Goal: Find specific page/section

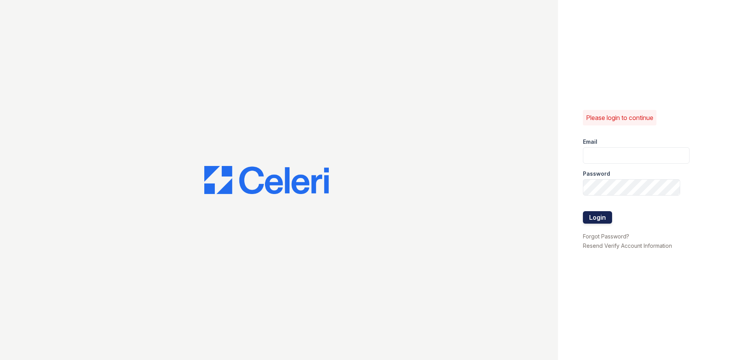
type input "[EMAIL_ADDRESS][DOMAIN_NAME]"
click at [593, 216] on button "Login" at bounding box center [597, 217] width 29 height 12
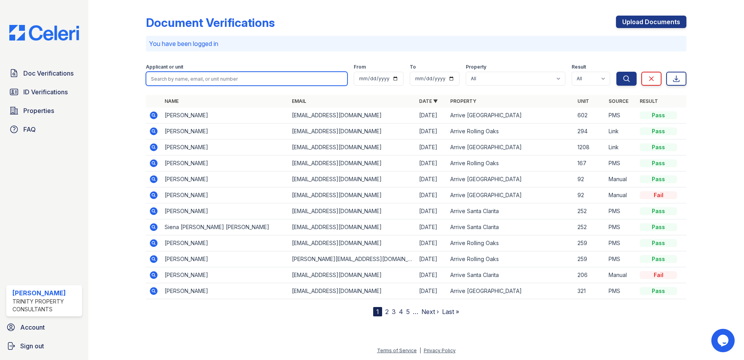
click at [189, 77] on input "search" at bounding box center [247, 79] width 202 height 14
type input "kirsten"
click at [616, 72] on button "Search" at bounding box center [626, 79] width 20 height 14
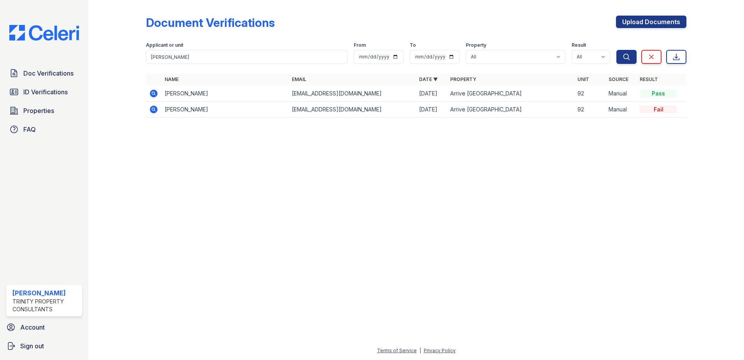
click at [151, 96] on icon at bounding box center [153, 93] width 9 height 9
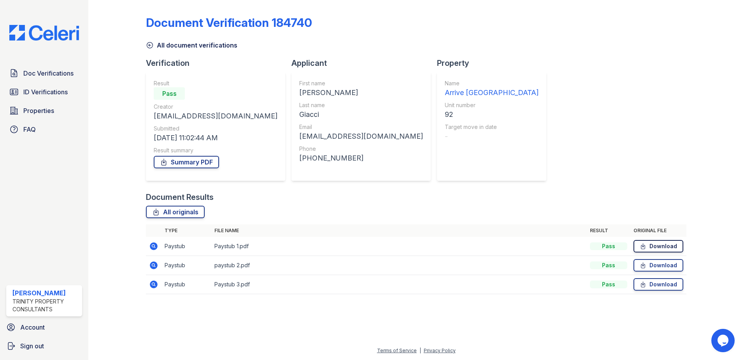
click at [652, 248] on link "Download" at bounding box center [659, 246] width 50 height 12
click at [42, 89] on span "ID Verifications" at bounding box center [45, 91] width 44 height 9
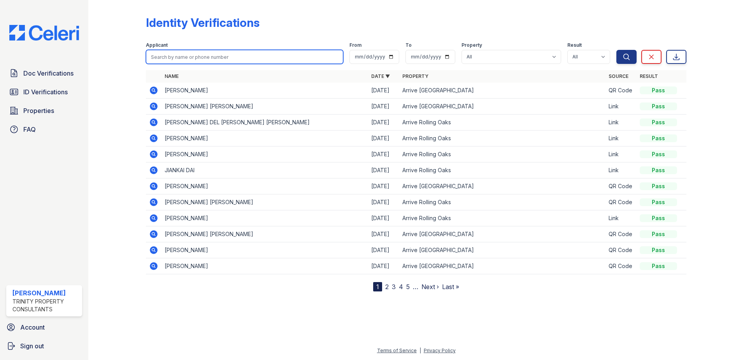
click at [175, 58] on input "search" at bounding box center [244, 57] width 197 height 14
type input "kirsten"
click at [616, 50] on button "Search" at bounding box center [626, 57] width 20 height 14
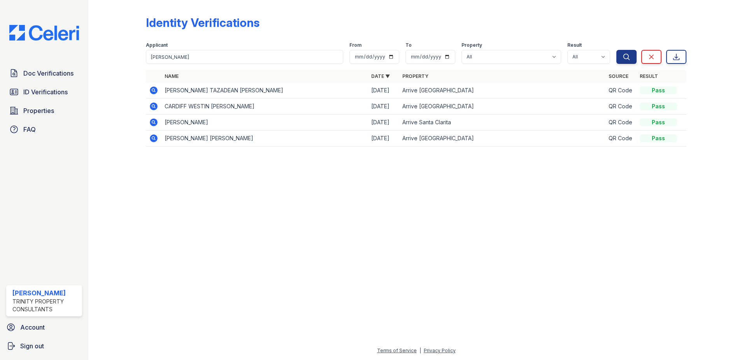
click at [153, 93] on icon at bounding box center [154, 90] width 8 height 8
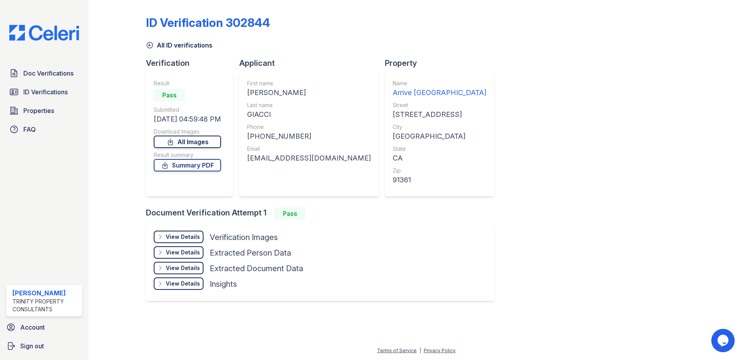
click at [196, 142] on link "All Images" at bounding box center [187, 141] width 67 height 12
